Goal: Information Seeking & Learning: Learn about a topic

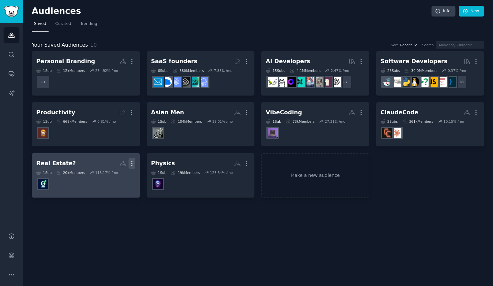
click at [132, 165] on icon "button" at bounding box center [131, 163] width 1 height 5
click at [109, 176] on p "Delete" at bounding box center [114, 176] width 15 height 7
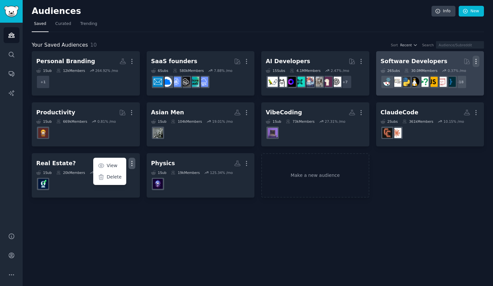
click at [474, 61] on icon "button" at bounding box center [475, 61] width 7 height 7
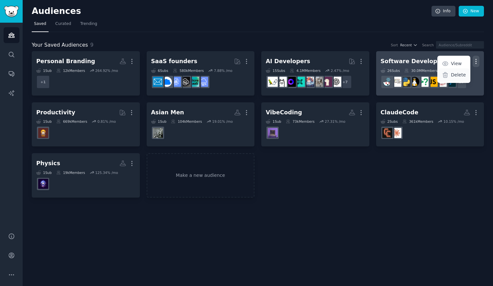
click at [455, 77] on p "Delete" at bounding box center [458, 75] width 15 height 7
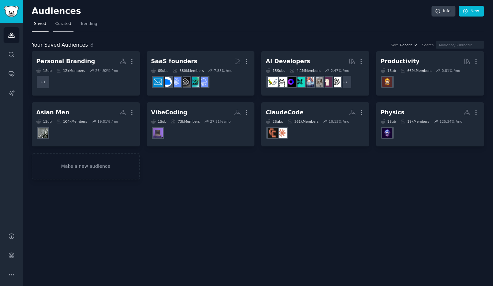
click at [55, 22] on span "Curated" at bounding box center [63, 24] width 16 height 6
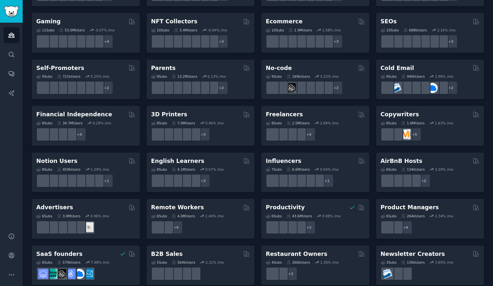
scroll to position [232, 0]
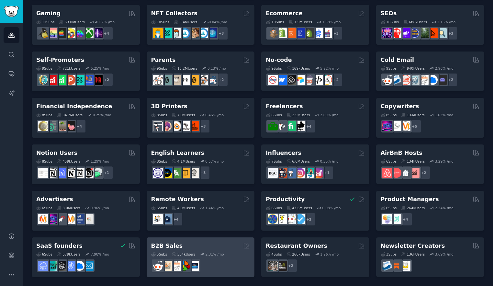
click at [209, 245] on div "B2B Sales" at bounding box center [200, 246] width 99 height 8
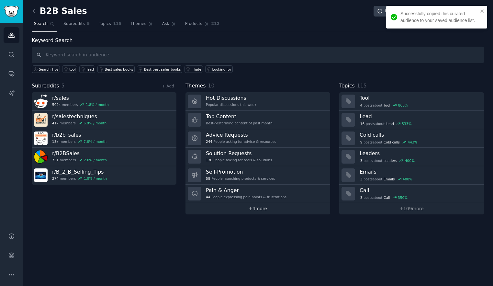
click at [255, 207] on link "+ 4 more" at bounding box center [257, 208] width 145 height 11
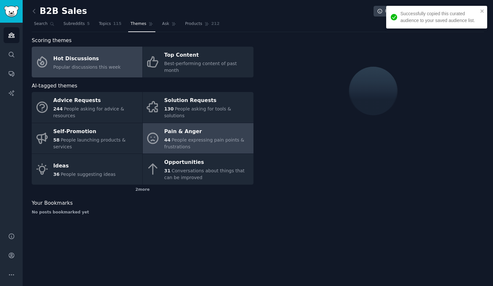
click at [176, 137] on span "People expressing pain points & frustrations" at bounding box center [204, 143] width 80 height 12
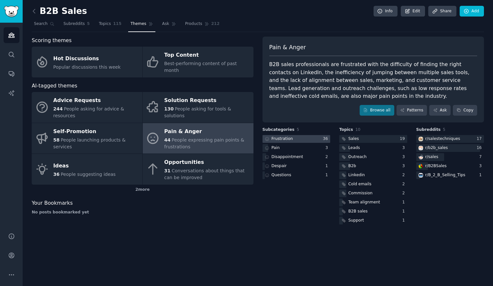
click at [311, 137] on div at bounding box center [296, 139] width 68 height 8
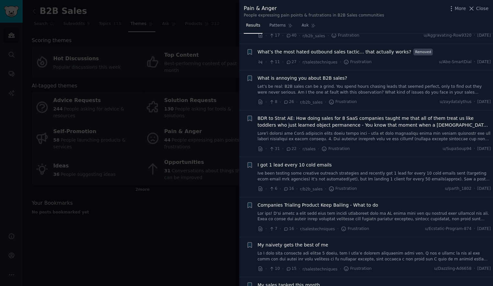
scroll to position [193, 0]
click at [376, 89] on div "What is annoying you about B2B sales? Let’s be real: B2B sales can be a grind. …" at bounding box center [374, 90] width 233 height 31
click at [378, 84] on link "Let’s be real: B2B sales can be a grind. You spend hours chasing leads that see…" at bounding box center [374, 89] width 233 height 11
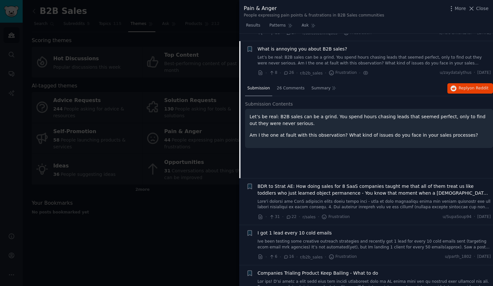
scroll to position [223, 0]
click at [293, 85] on span "26 Comments" at bounding box center [291, 88] width 28 height 6
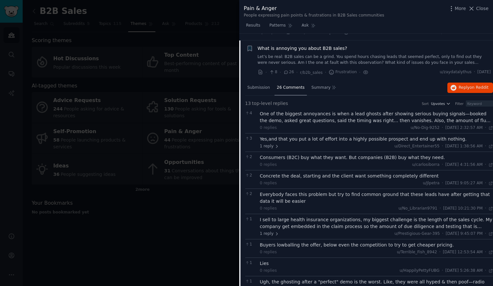
click at [350, 110] on div "One of the biggest annoyances is when a lead ghosts after showing serious buyin…" at bounding box center [376, 117] width 233 height 14
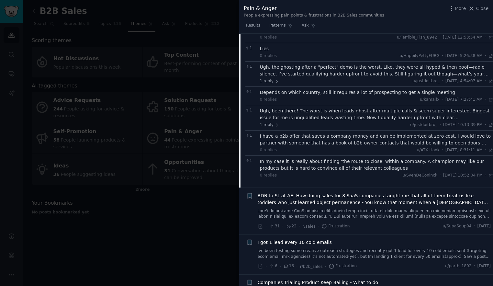
scroll to position [458, 0]
click at [354, 113] on div "Ugh, been there! The worst is when leads ghost after multiple calls & seem supe…" at bounding box center [376, 114] width 233 height 14
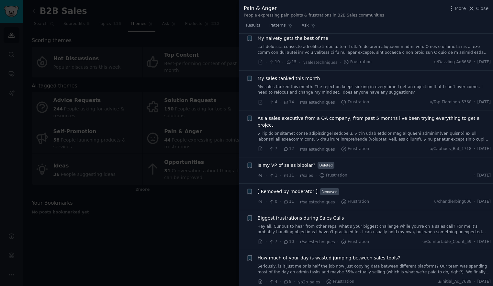
scroll to position [777, 0]
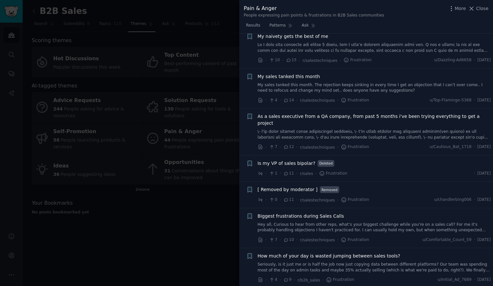
click at [344, 82] on link "My sales tanked this month. The rejection keeps sinking in every time I get an …" at bounding box center [374, 87] width 233 height 11
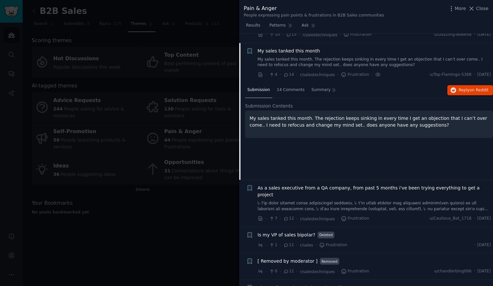
scroll to position [429, 0]
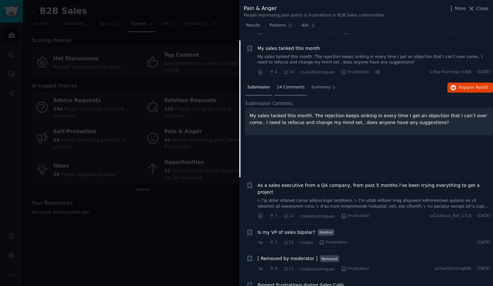
click at [292, 84] on span "14 Comments" at bounding box center [291, 87] width 28 height 6
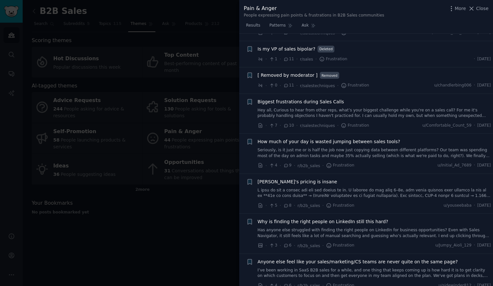
scroll to position [723, 0]
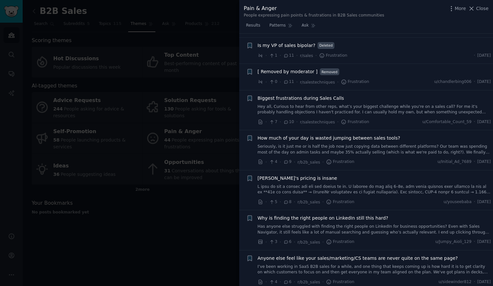
click at [366, 144] on link "Seriously, is it just me or is half the job now just copying data between diffe…" at bounding box center [374, 149] width 233 height 11
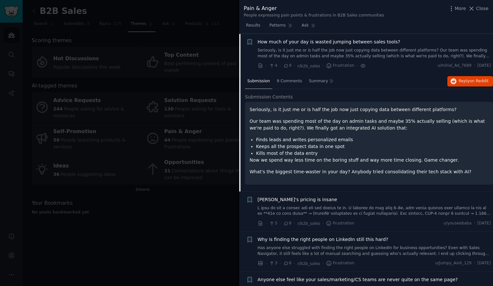
scroll to position [620, 0]
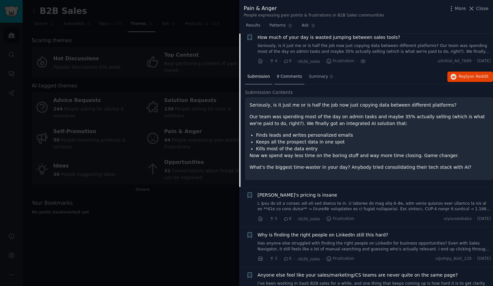
click at [286, 74] on span "9 Comments" at bounding box center [289, 77] width 25 height 6
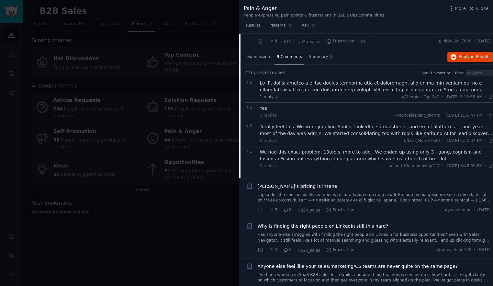
scroll to position [644, 0]
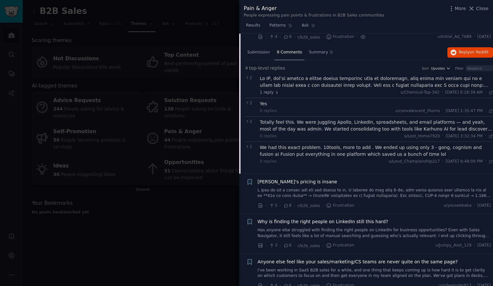
click at [349, 119] on div "Totally feel this. We were juggling Apollo, LinkedIn, spreadsheets, and email p…" at bounding box center [376, 126] width 233 height 14
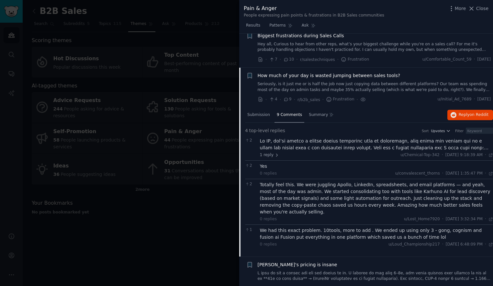
scroll to position [570, 0]
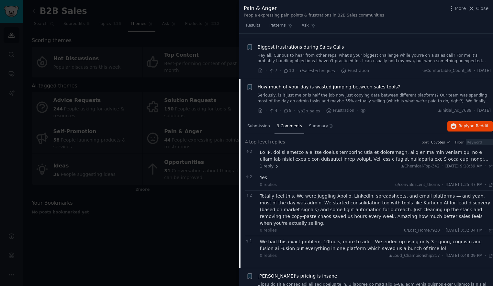
click at [166, 84] on div at bounding box center [246, 143] width 493 height 286
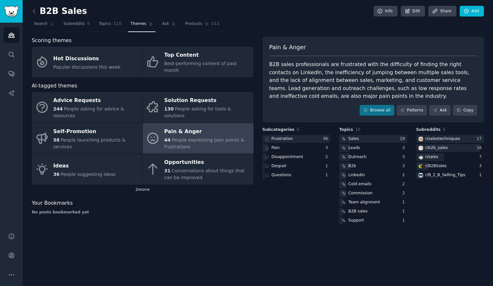
click at [28, 7] on div "B2B Sales Info Edit Share Add Search Subreddits 5 Topics 115 Themes Ask Product…" at bounding box center [258, 143] width 470 height 286
click at [33, 9] on icon at bounding box center [34, 11] width 7 height 7
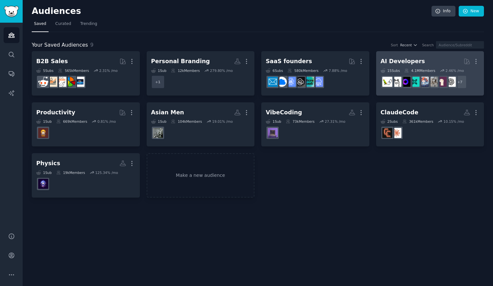
click at [404, 61] on div "AI Developers" at bounding box center [402, 61] width 44 height 8
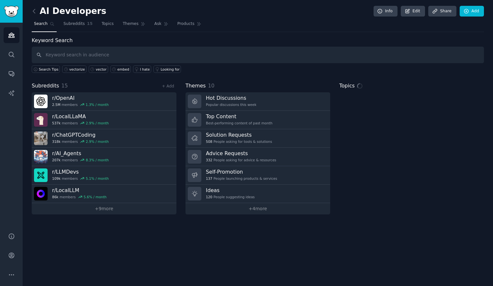
click at [78, 50] on input "text" at bounding box center [258, 55] width 452 height 17
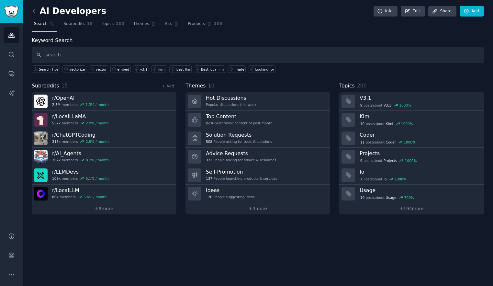
type input "search"
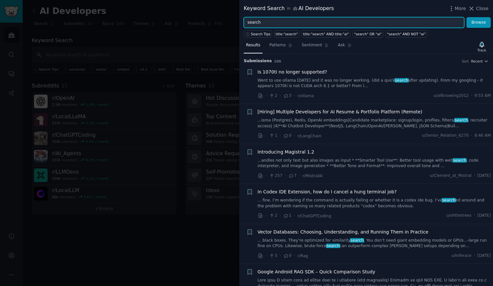
click at [247, 22] on input "search" at bounding box center [354, 22] width 220 height 11
type input "web search"
click at [466, 17] on button "Browse" at bounding box center [478, 22] width 24 height 11
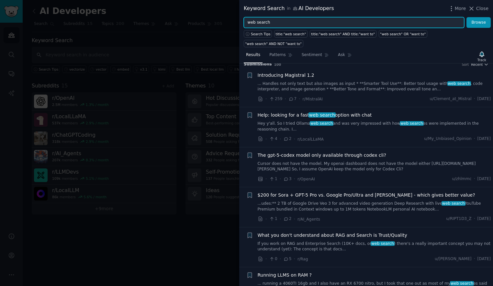
scroll to position [7, 0]
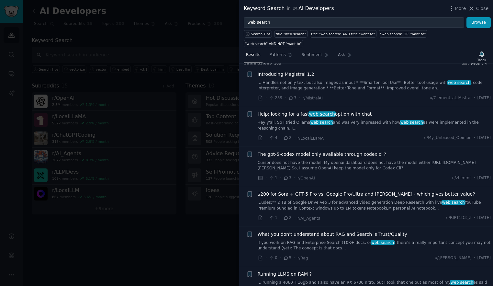
click at [377, 120] on link "Hey y'all. So I tried Ollama web search and was very impressed with how web sea…" at bounding box center [374, 125] width 233 height 11
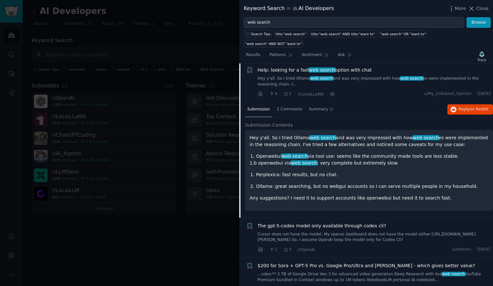
scroll to position [54, 0]
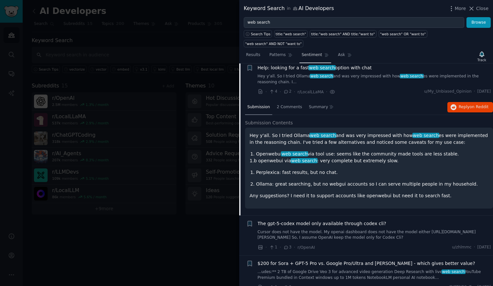
click at [310, 52] on span "Sentiment" at bounding box center [312, 55] width 20 height 6
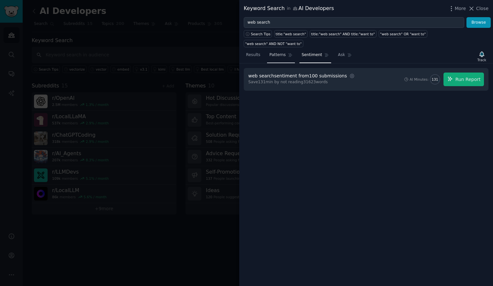
click at [280, 52] on span "Patterns" at bounding box center [277, 55] width 16 height 6
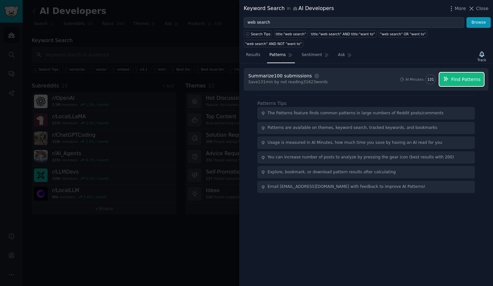
click at [473, 72] on button "Find Patterns" at bounding box center [461, 79] width 45 height 14
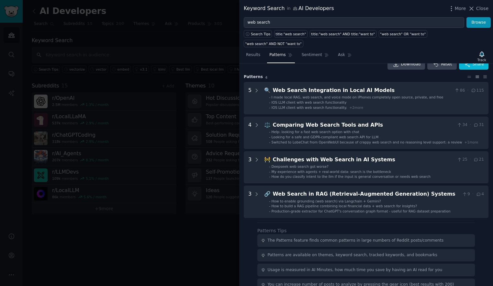
scroll to position [14, 0]
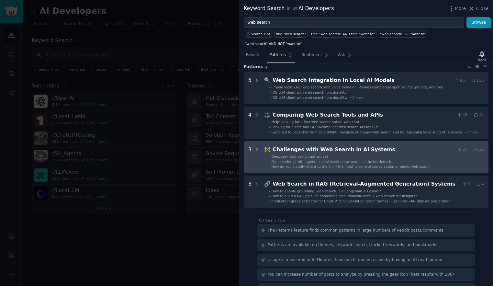
click at [339, 146] on div "Challenges with Web Search in AI Systems" at bounding box center [364, 150] width 182 height 8
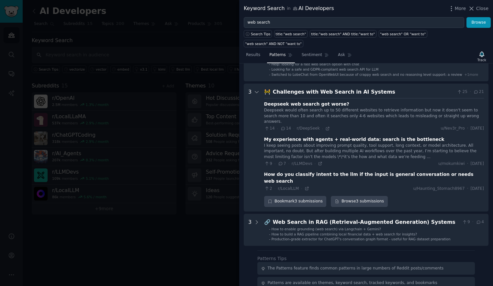
scroll to position [76, 0]
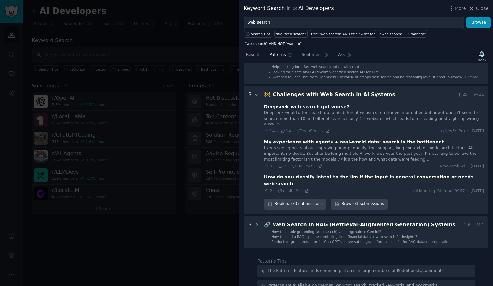
click at [342, 145] on div "I keep seeing posts about improving prompt quality, tool support, long context,…" at bounding box center [374, 153] width 220 height 17
click at [324, 138] on div "My experience with agents + real-world data: search is the bottleneck" at bounding box center [354, 141] width 180 height 7
click at [320, 165] on icon at bounding box center [319, 166] width 3 height 3
